Goal: Information Seeking & Learning: Learn about a topic

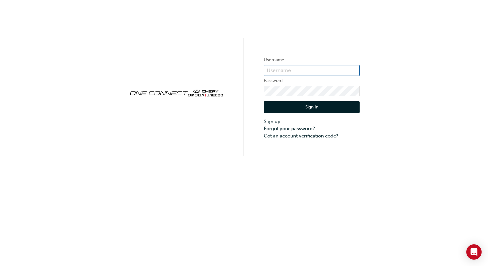
type input "CHAU0054"
click at [317, 108] on button "Sign In" at bounding box center [312, 107] width 96 height 12
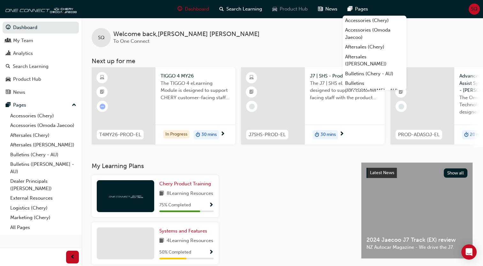
click at [288, 11] on span "Product Hub" at bounding box center [294, 8] width 28 height 7
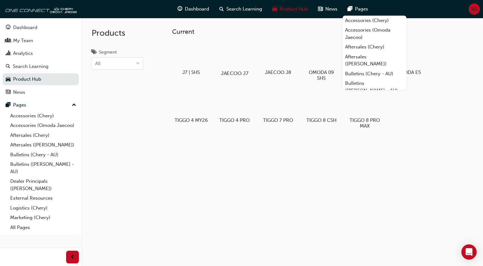
click at [243, 46] on div at bounding box center [234, 55] width 35 height 26
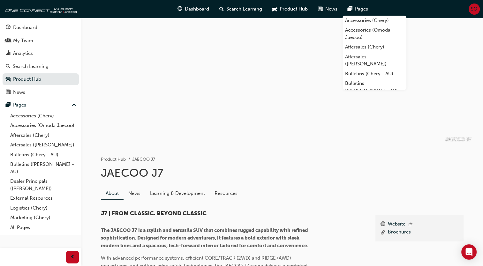
click at [336, 168] on h1 "JAECOO J7" at bounding box center [282, 173] width 363 height 14
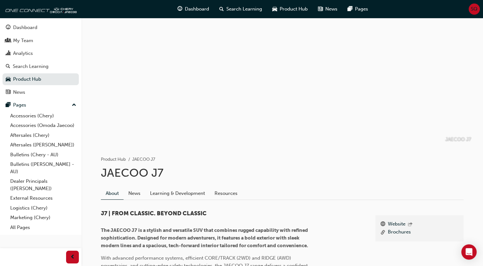
click at [325, 63] on div at bounding box center [282, 82] width 383 height 128
click at [293, 9] on span "Product Hub" at bounding box center [294, 8] width 28 height 7
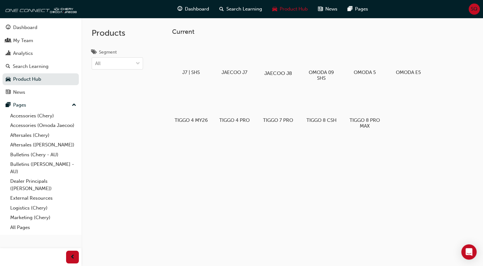
click at [284, 50] on div at bounding box center [277, 55] width 35 height 26
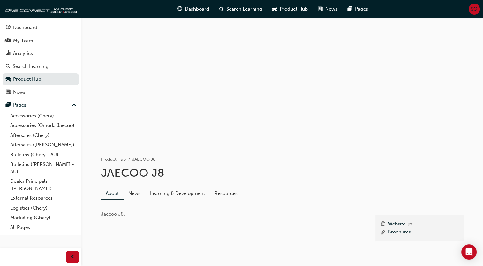
click at [303, 17] on div "Dashboard Search Learning Product Hub News Pages" at bounding box center [273, 9] width 206 height 18
click at [304, 12] on span "Product Hub" at bounding box center [294, 8] width 28 height 7
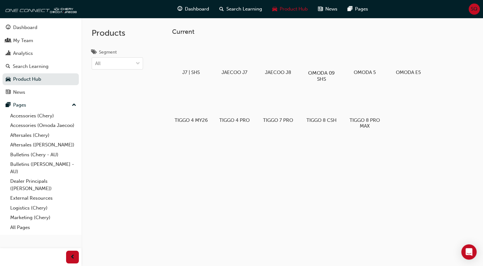
click at [328, 52] on div at bounding box center [321, 54] width 35 height 25
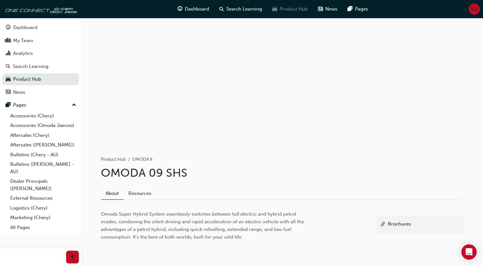
click at [299, 8] on span "Product Hub" at bounding box center [294, 8] width 28 height 7
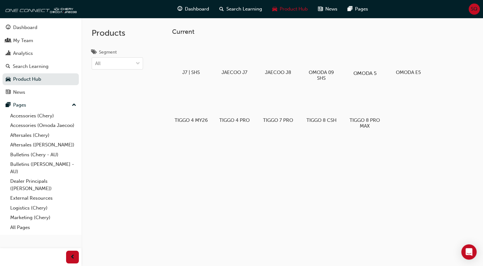
click at [363, 55] on div at bounding box center [364, 55] width 35 height 26
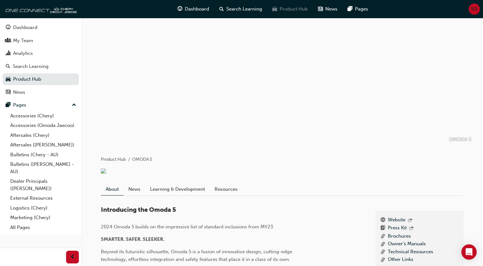
click at [300, 12] on span "Product Hub" at bounding box center [294, 8] width 28 height 7
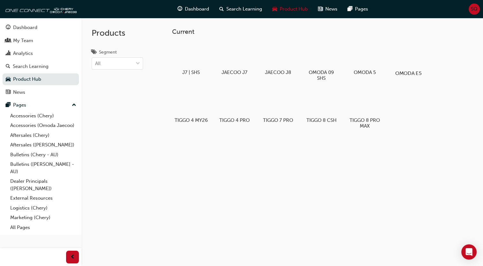
click at [401, 59] on div at bounding box center [408, 55] width 35 height 26
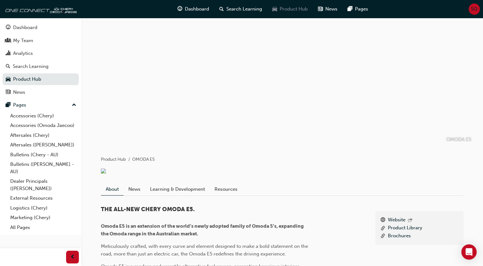
click at [299, 9] on span "Product Hub" at bounding box center [294, 8] width 28 height 7
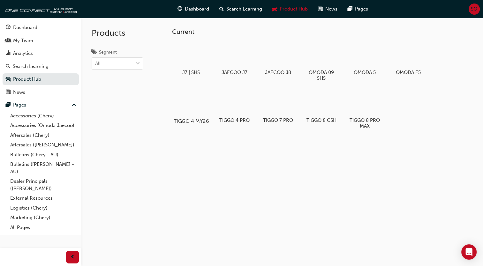
click at [187, 111] on div at bounding box center [190, 103] width 35 height 26
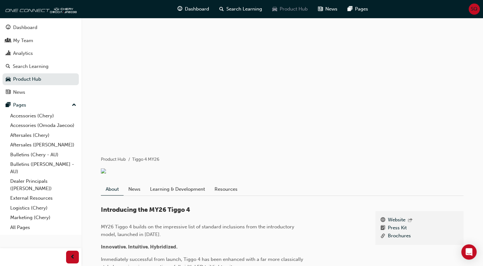
click at [290, 6] on span "Product Hub" at bounding box center [294, 8] width 28 height 7
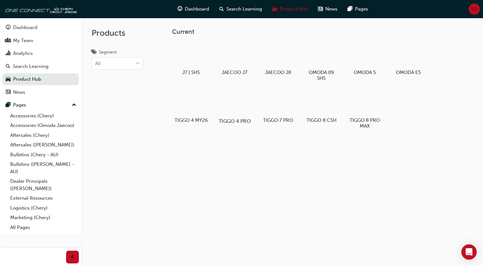
click at [248, 104] on div at bounding box center [234, 103] width 35 height 26
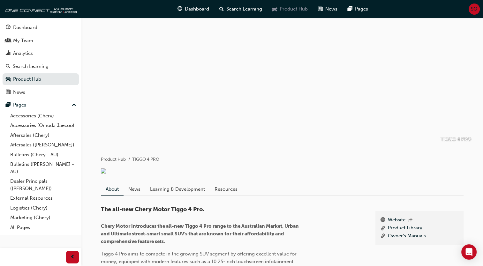
click at [303, 10] on span "Product Hub" at bounding box center [294, 8] width 28 height 7
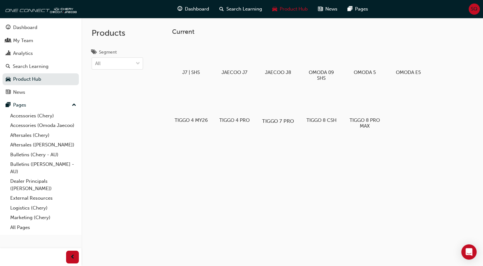
click at [287, 103] on div at bounding box center [277, 103] width 35 height 26
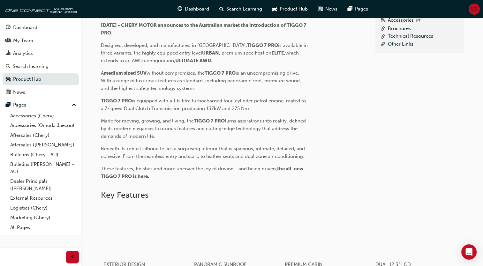
scroll to position [39, 0]
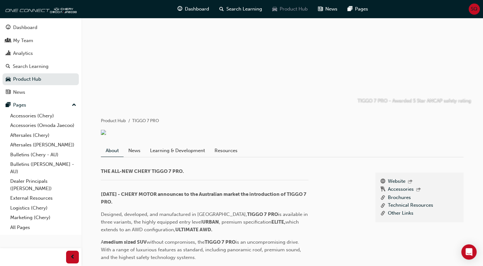
click at [302, 7] on span "Product Hub" at bounding box center [294, 8] width 28 height 7
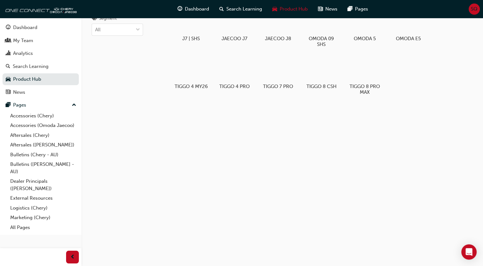
scroll to position [34, 0]
click at [317, 81] on div at bounding box center [321, 69] width 35 height 26
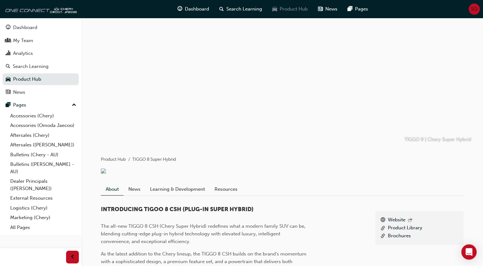
click at [298, 11] on span "Product Hub" at bounding box center [294, 8] width 28 height 7
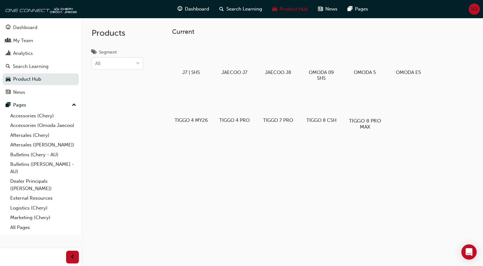
click at [369, 114] on div at bounding box center [364, 103] width 35 height 26
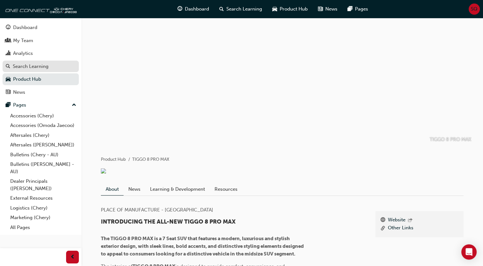
click at [32, 67] on div "Search Learning" at bounding box center [31, 66] width 36 height 7
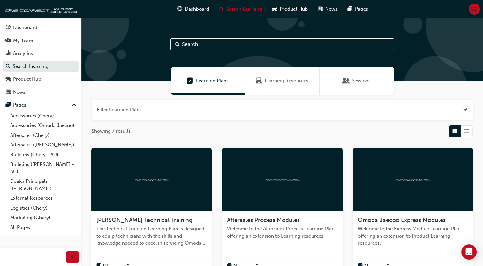
click at [289, 82] on span "Learning Resources" at bounding box center [287, 80] width 44 height 7
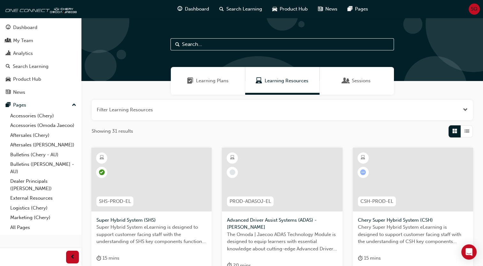
click at [352, 79] on span "Sessions" at bounding box center [361, 80] width 19 height 7
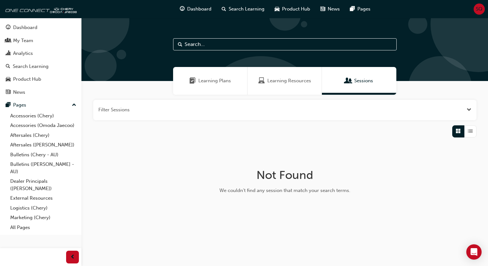
click at [222, 85] on div "Learning Plans" at bounding box center [210, 81] width 74 height 28
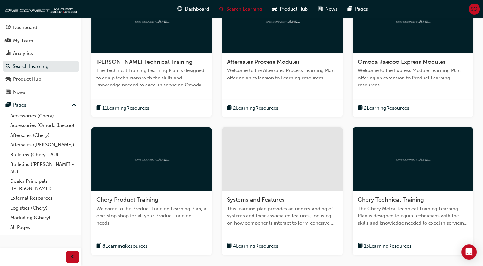
scroll to position [225, 0]
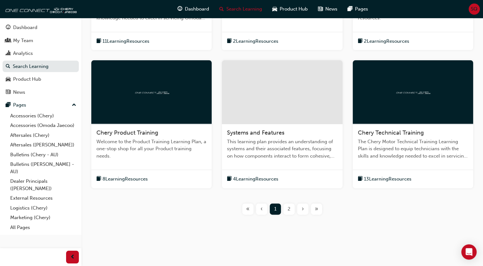
click at [304, 210] on div "›" at bounding box center [302, 209] width 11 height 11
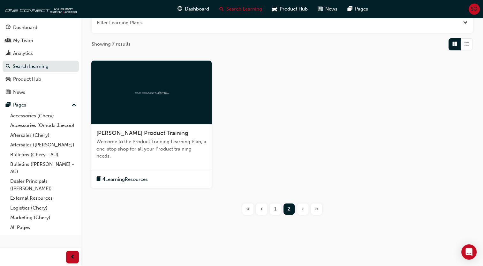
click at [141, 145] on span "Welcome to the Product Training Learning Plan, a one-stop shop for all your Pro…" at bounding box center [151, 149] width 110 height 22
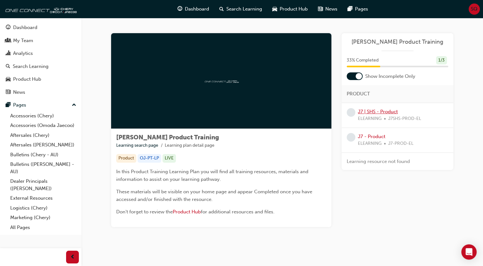
click at [385, 113] on link "J7 | SHS - Product" at bounding box center [378, 112] width 40 height 6
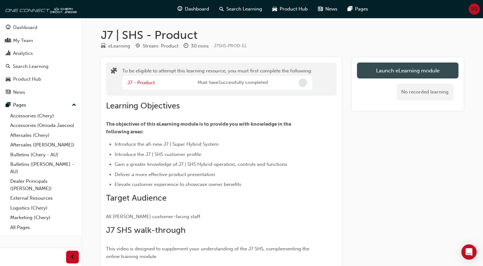
click at [412, 76] on button "Launch eLearning module" at bounding box center [408, 71] width 102 height 16
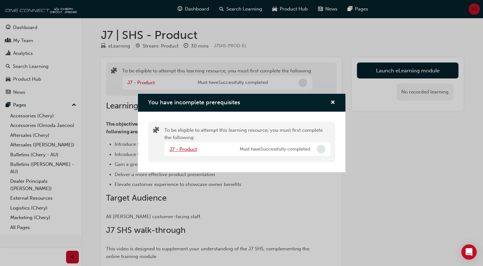
click at [187, 149] on link "J7 - Product" at bounding box center [183, 150] width 27 height 6
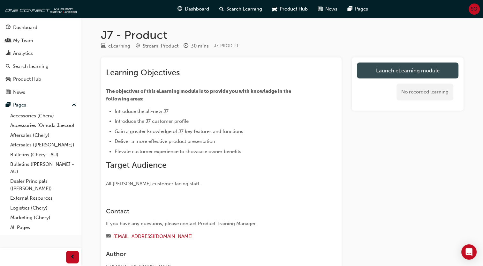
click at [379, 75] on link "Launch eLearning module" at bounding box center [408, 71] width 102 height 16
